Goal: Transaction & Acquisition: Download file/media

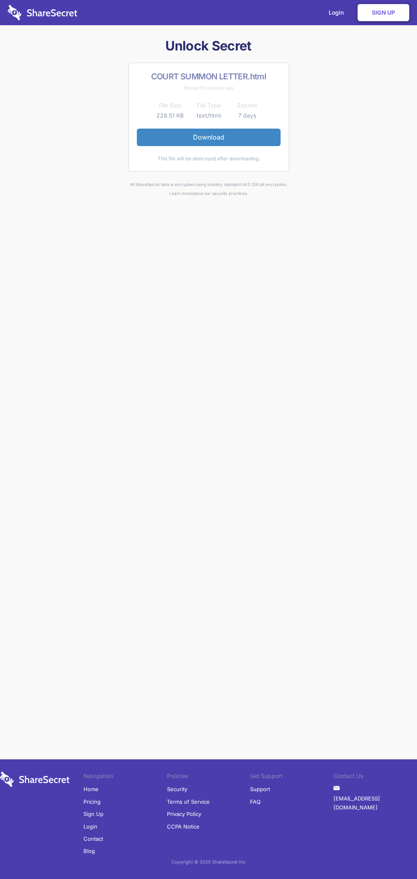
click at [208, 137] on link "Download" at bounding box center [209, 137] width 144 height 17
